Goal: Information Seeking & Learning: Learn about a topic

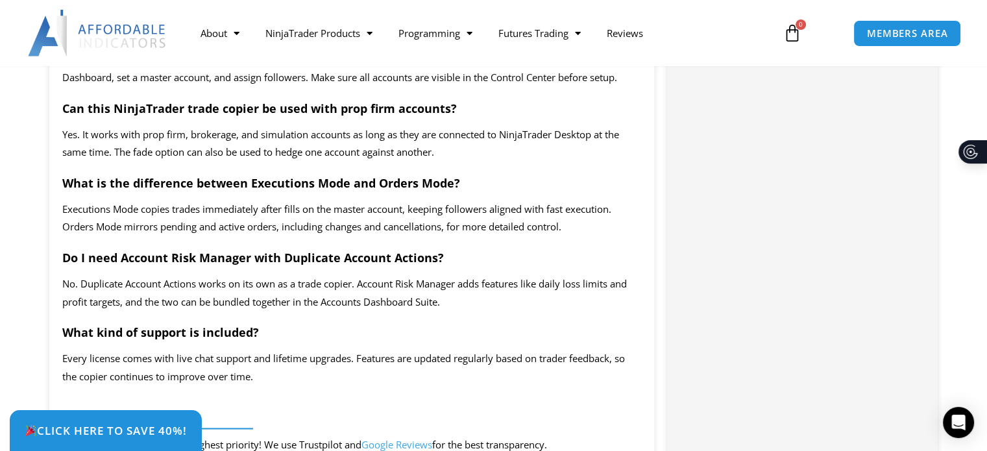
scroll to position [2465, 0]
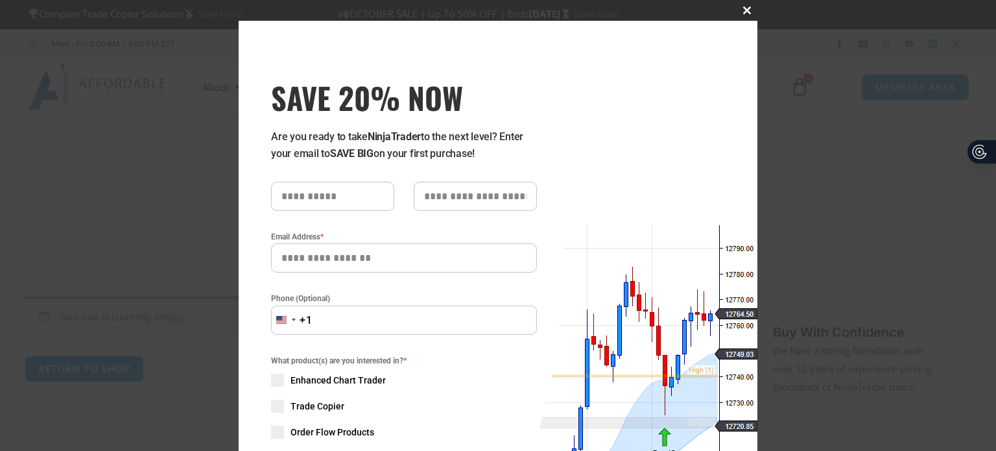
click at [742, 7] on span "SAVE 20% NOW popup" at bounding box center [747, 10] width 21 height 8
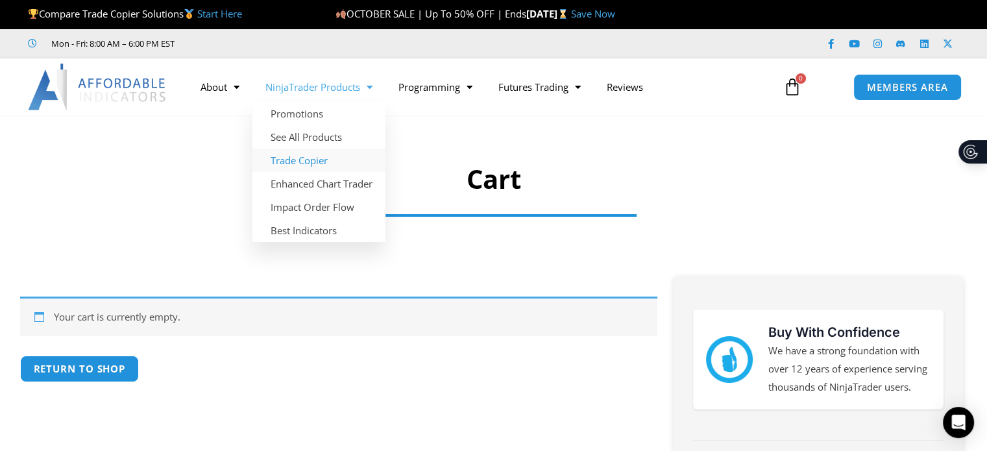
click at [293, 158] on link "Trade Copier" at bounding box center [318, 160] width 133 height 23
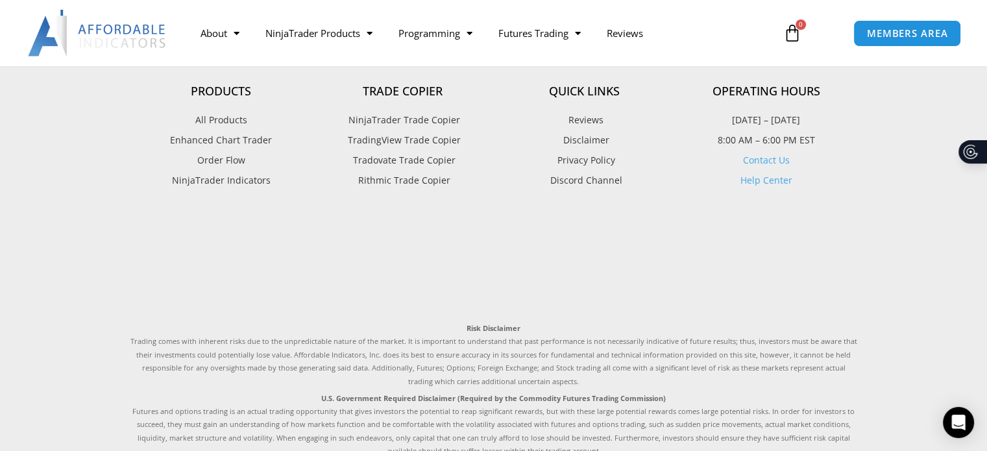
scroll to position [3251, 0]
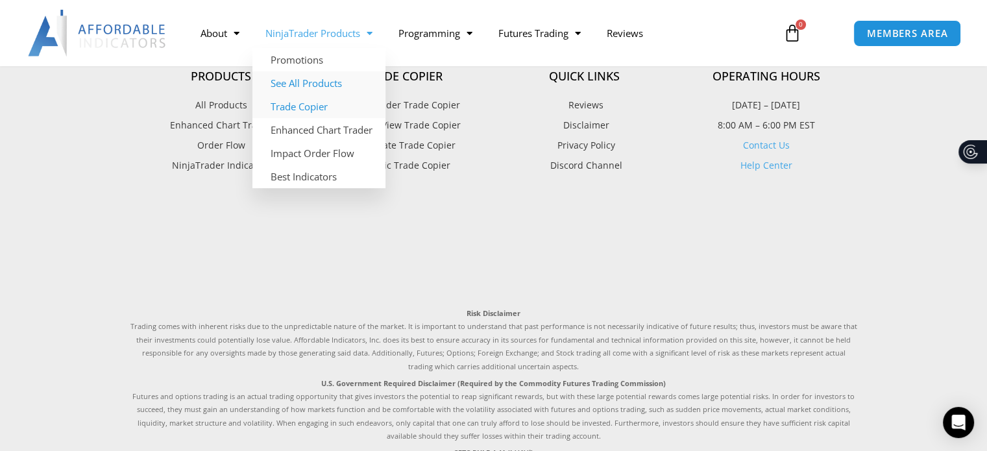
click at [315, 88] on link "See All Products" at bounding box center [318, 82] width 133 height 23
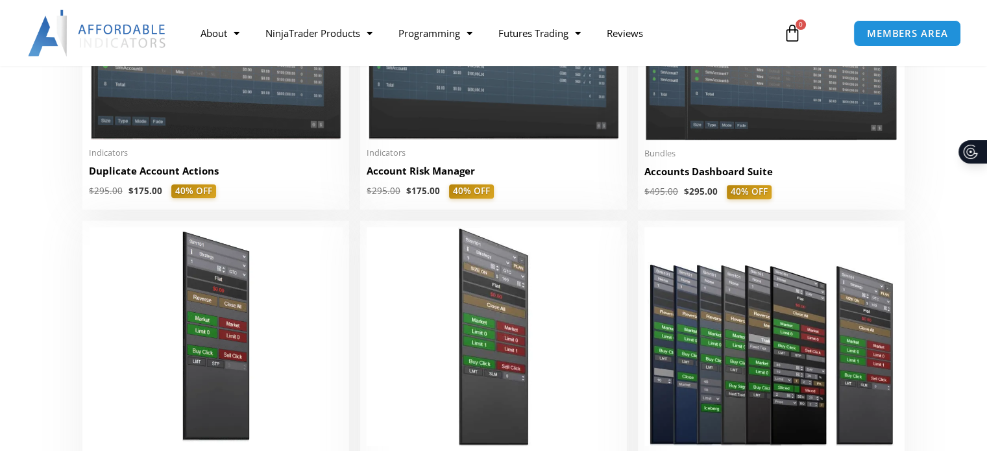
scroll to position [454, 0]
